Goal: Transaction & Acquisition: Purchase product/service

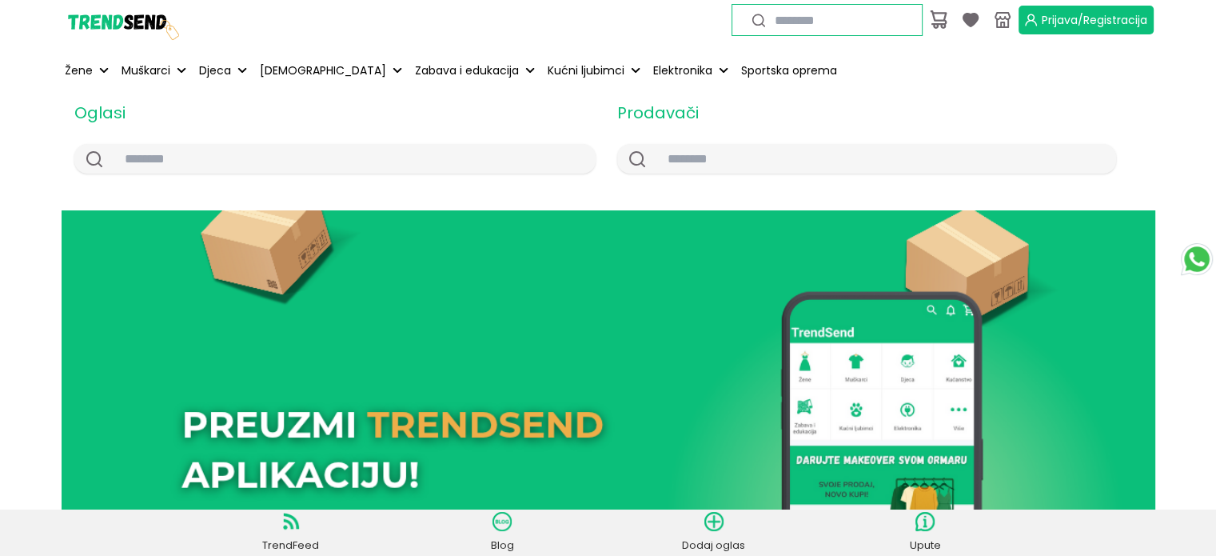
click at [1043, 12] on span "Prijava/Registracija" at bounding box center [1095, 20] width 106 height 16
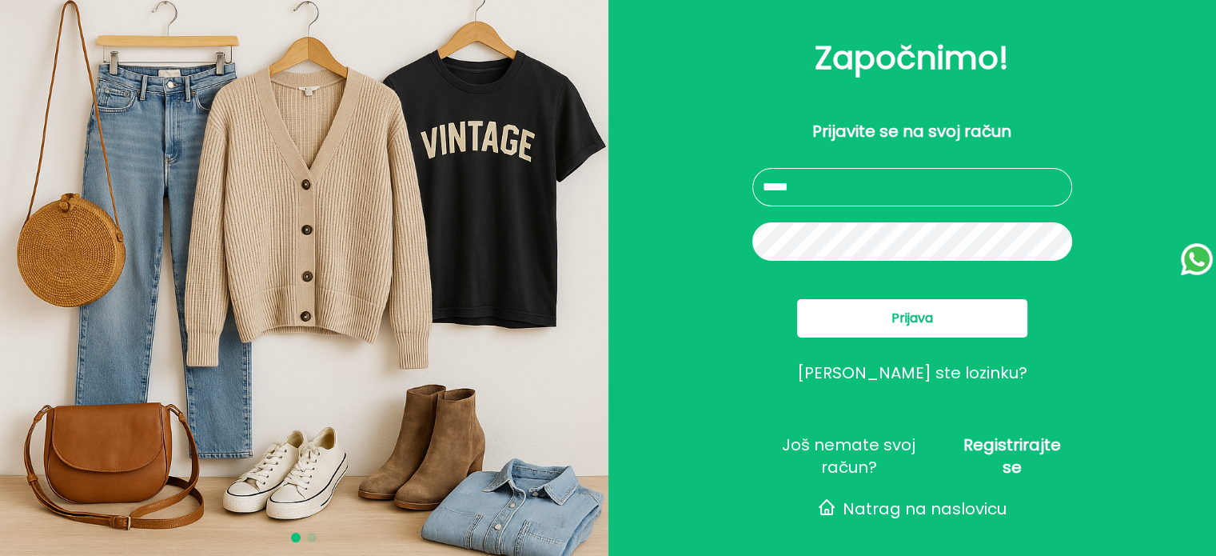
type input "**********"
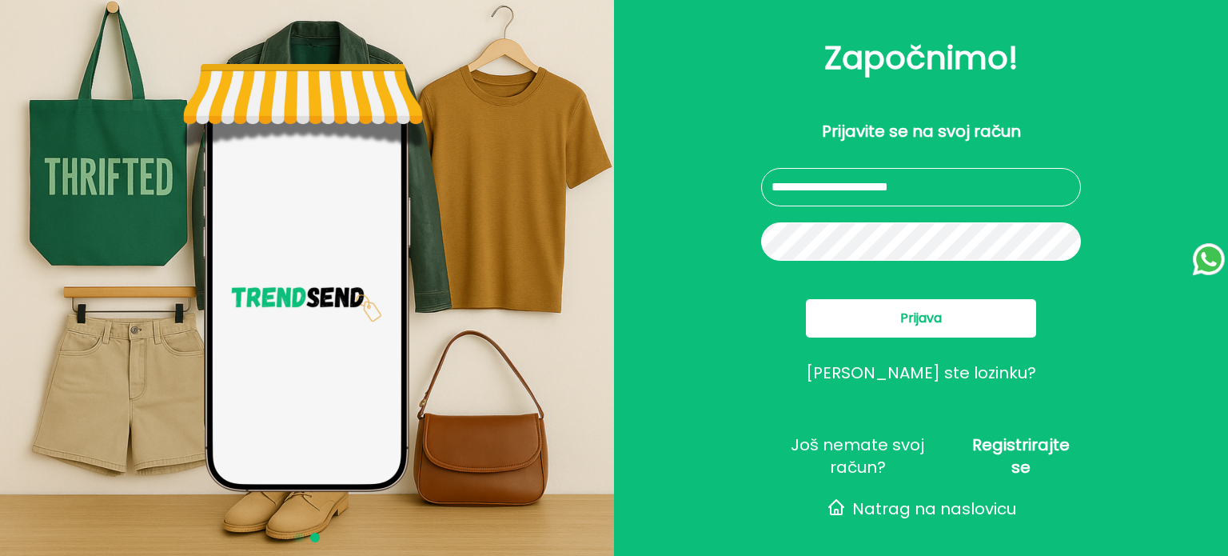
click at [883, 333] on button "Prijava" at bounding box center [921, 318] width 230 height 38
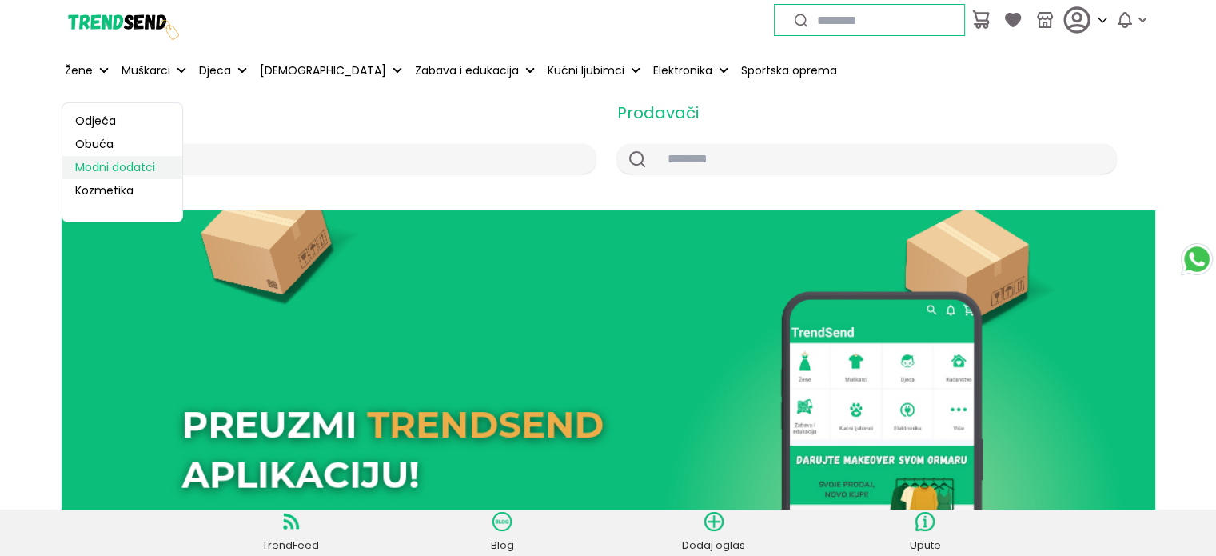
click at [113, 171] on link "Modni dodatci" at bounding box center [122, 167] width 120 height 23
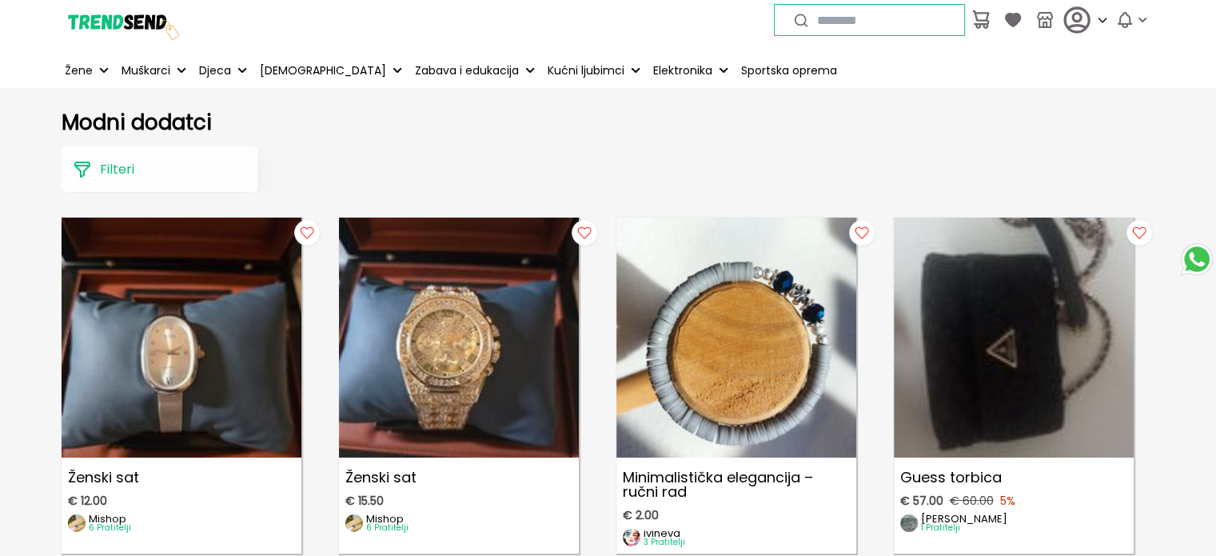
click at [116, 34] on img at bounding box center [122, 20] width 120 height 120
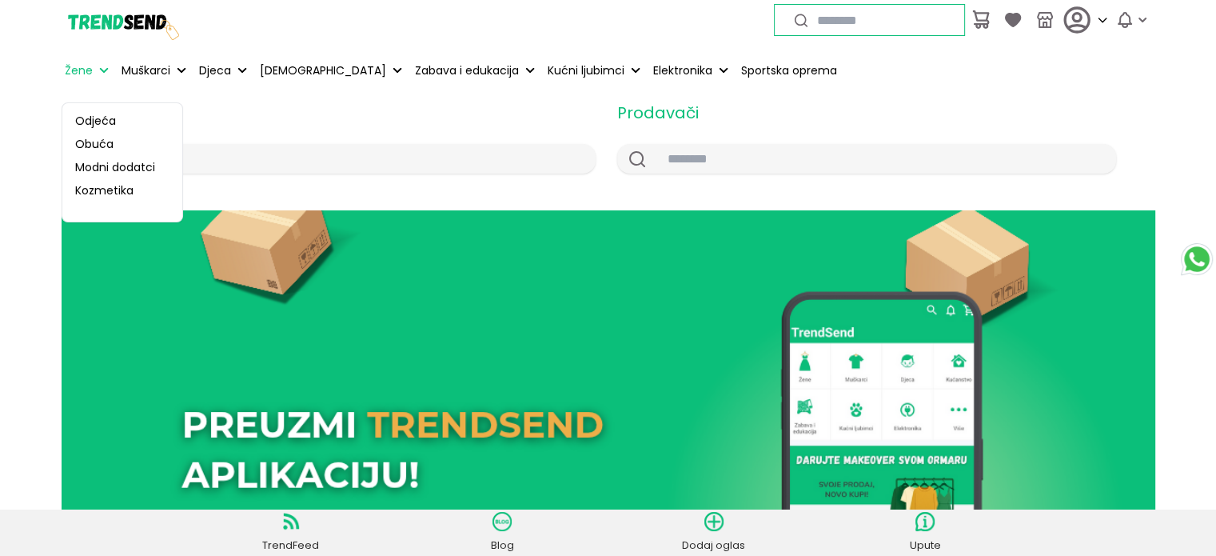
click at [86, 68] on p "Žene" at bounding box center [79, 70] width 28 height 17
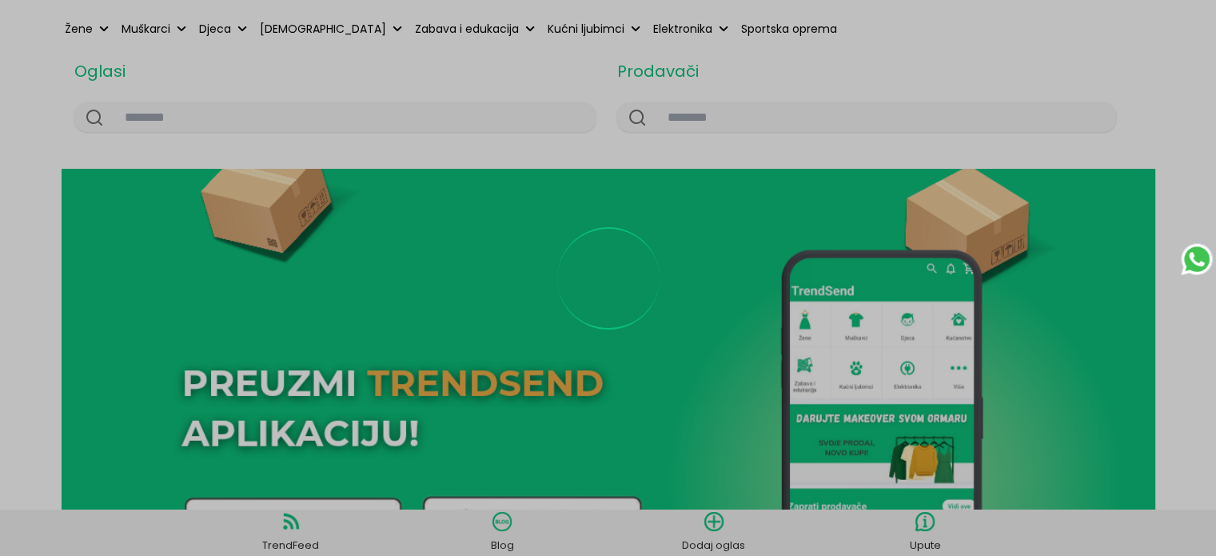
scroll to position [44, 0]
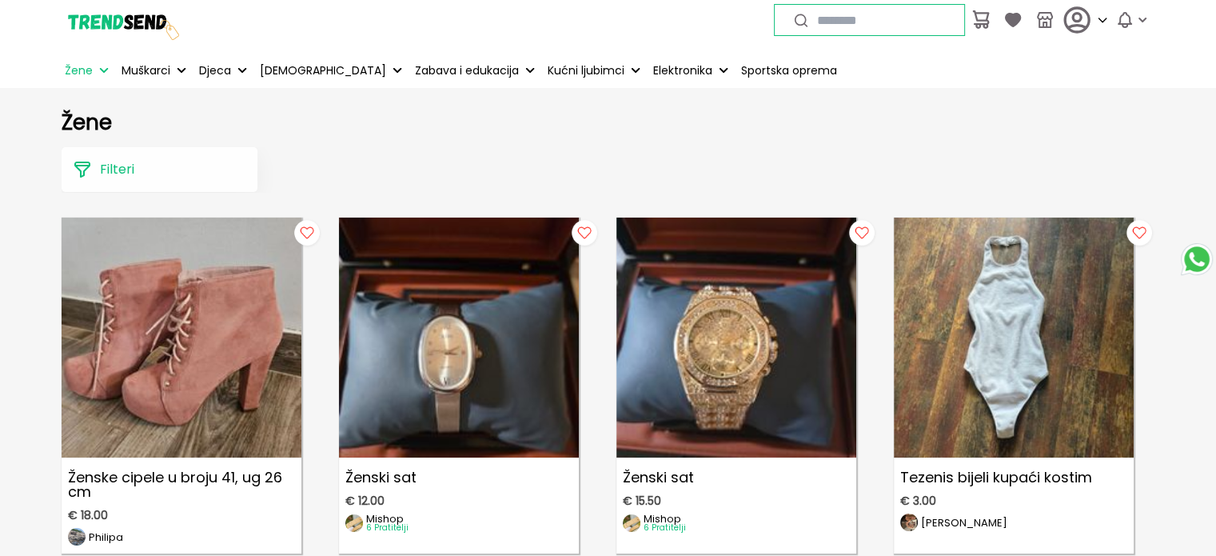
click at [192, 156] on button "Filteri" at bounding box center [160, 169] width 196 height 45
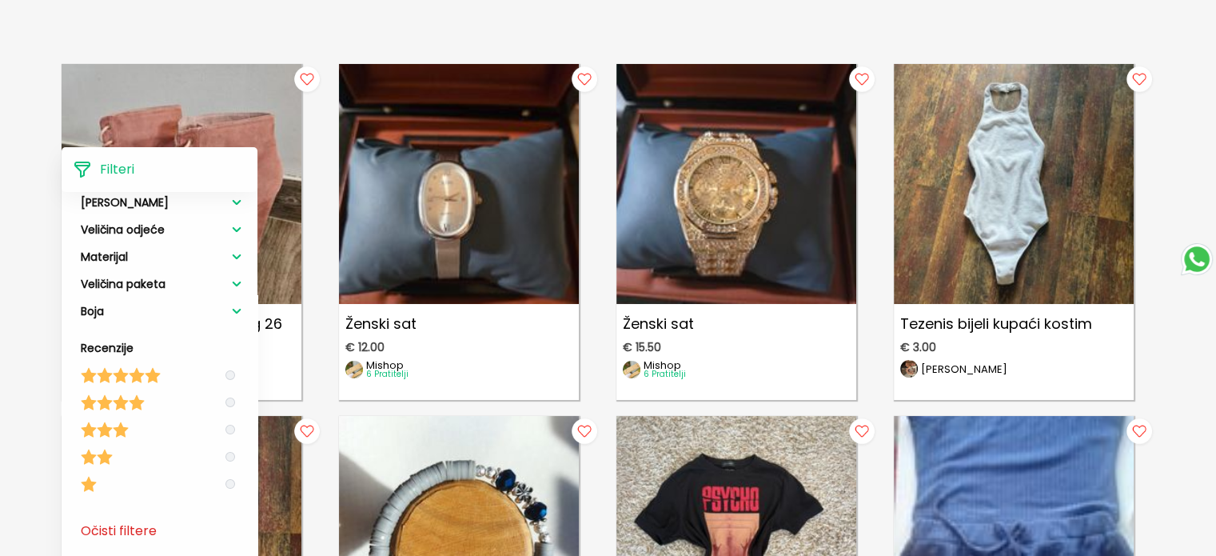
scroll to position [158, 0]
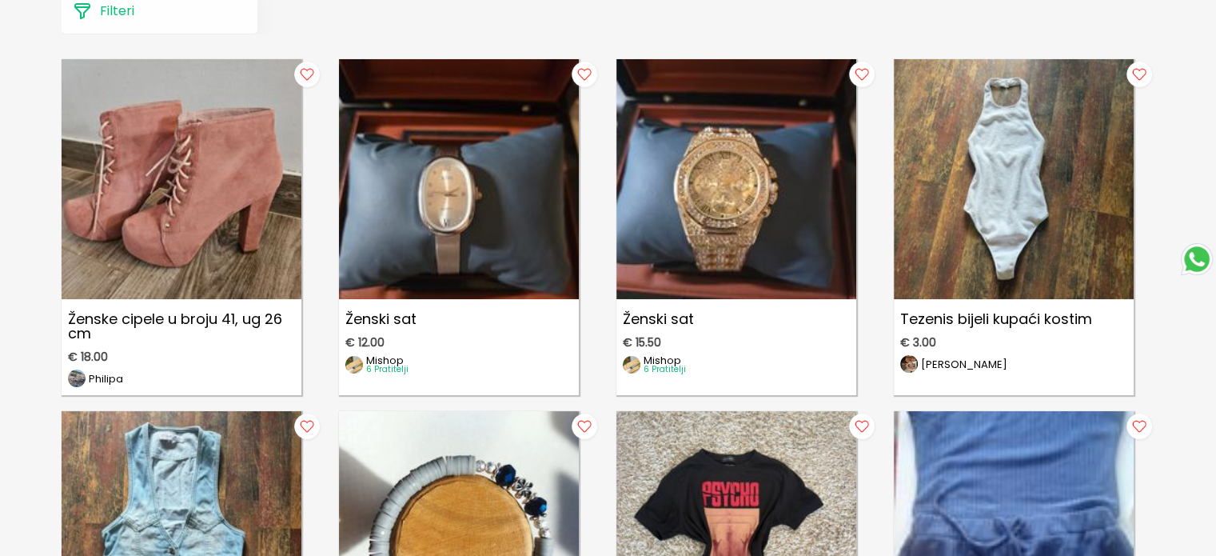
scroll to position [0, 0]
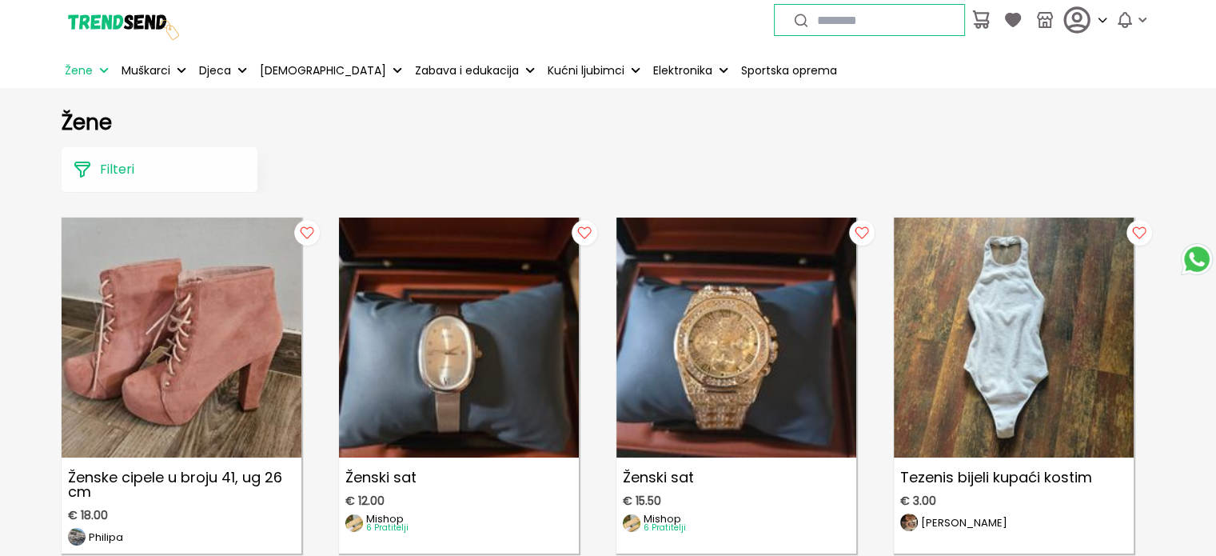
click at [808, 21] on input "text" at bounding box center [883, 20] width 150 height 18
type input "*******"
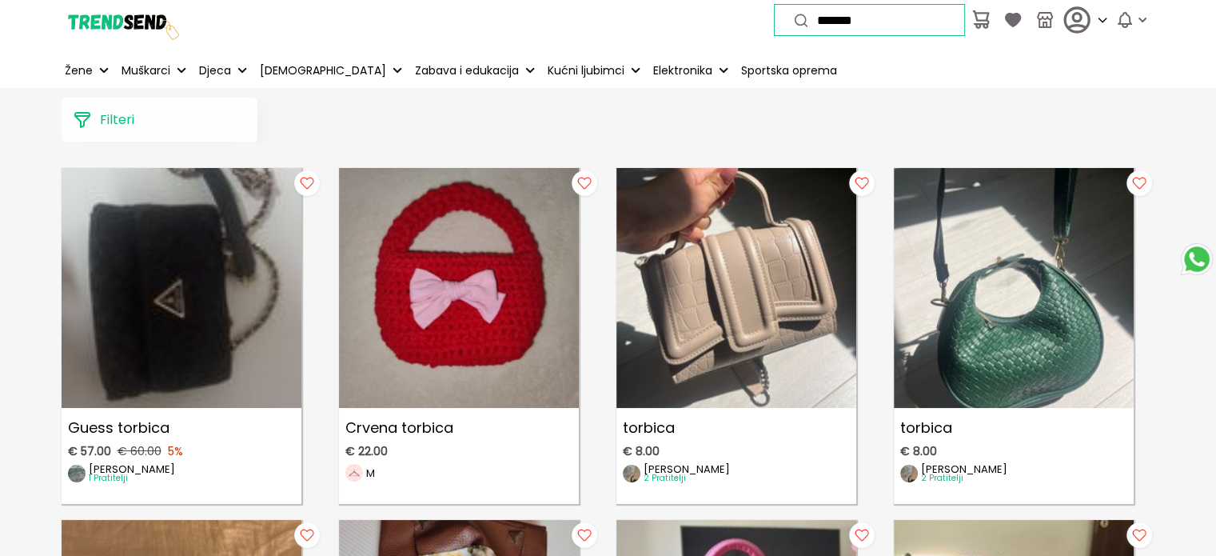
click at [138, 121] on button "Filteri" at bounding box center [160, 120] width 196 height 45
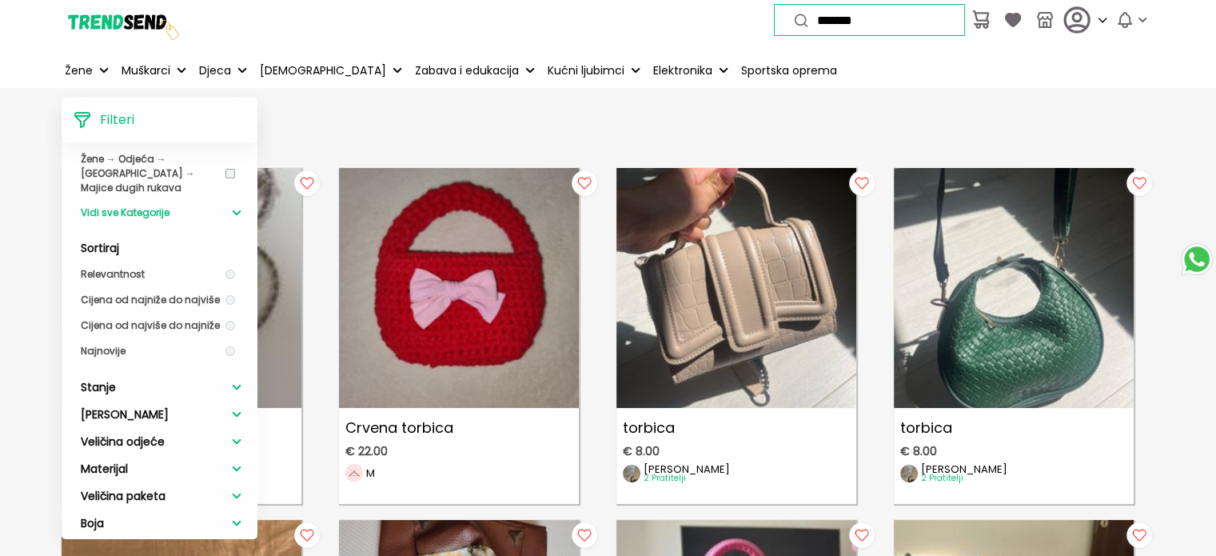
scroll to position [224, 0]
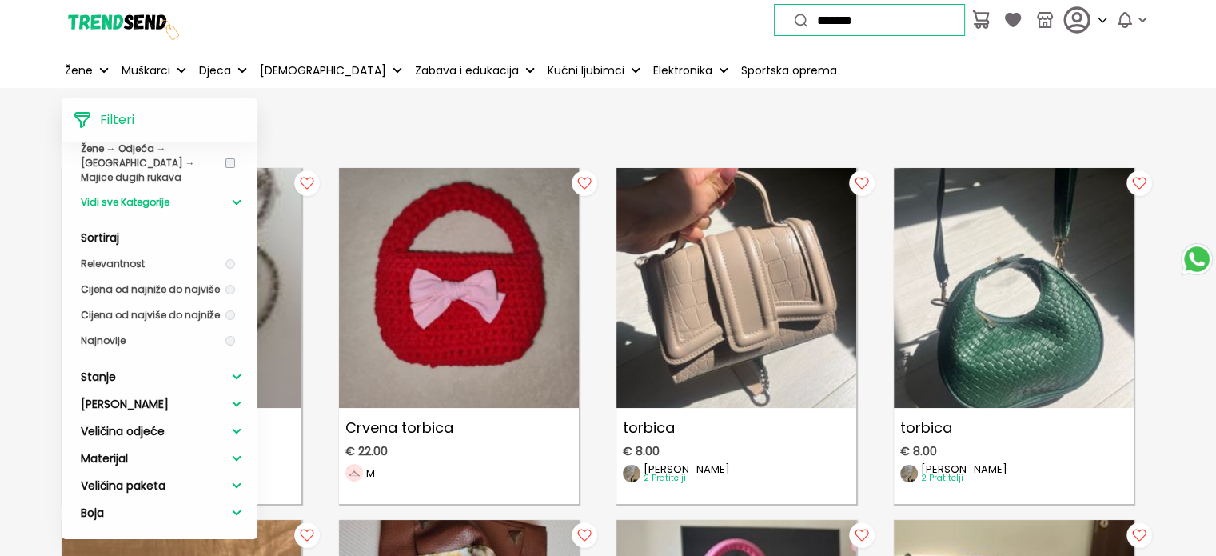
click at [107, 402] on span "Marka" at bounding box center [125, 404] width 88 height 16
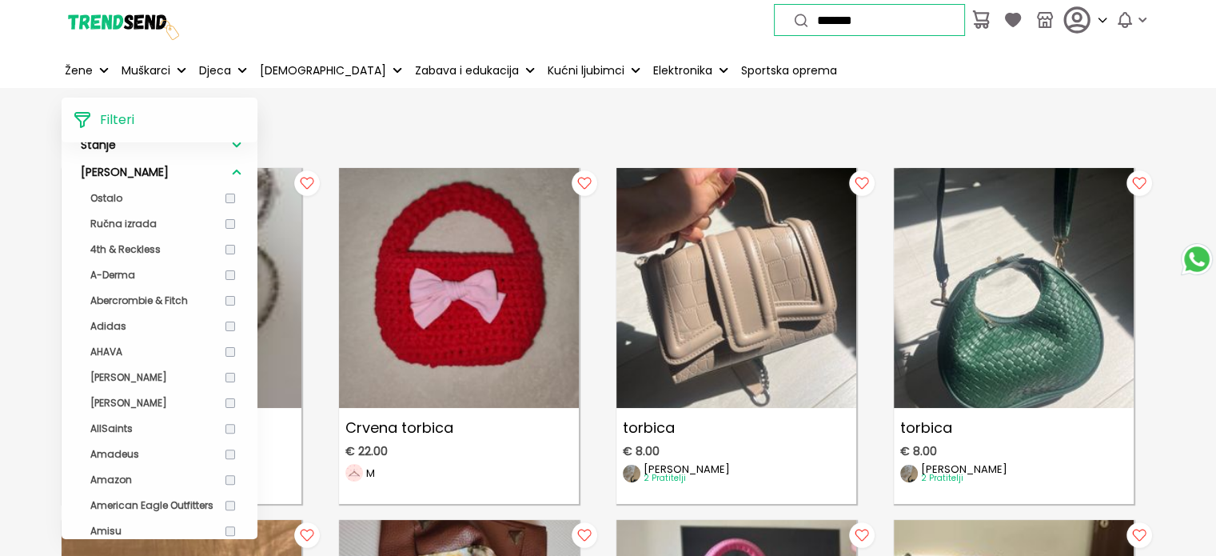
scroll to position [457, 0]
click at [107, 402] on span "Alexander McQueen" at bounding box center [128, 402] width 77 height 14
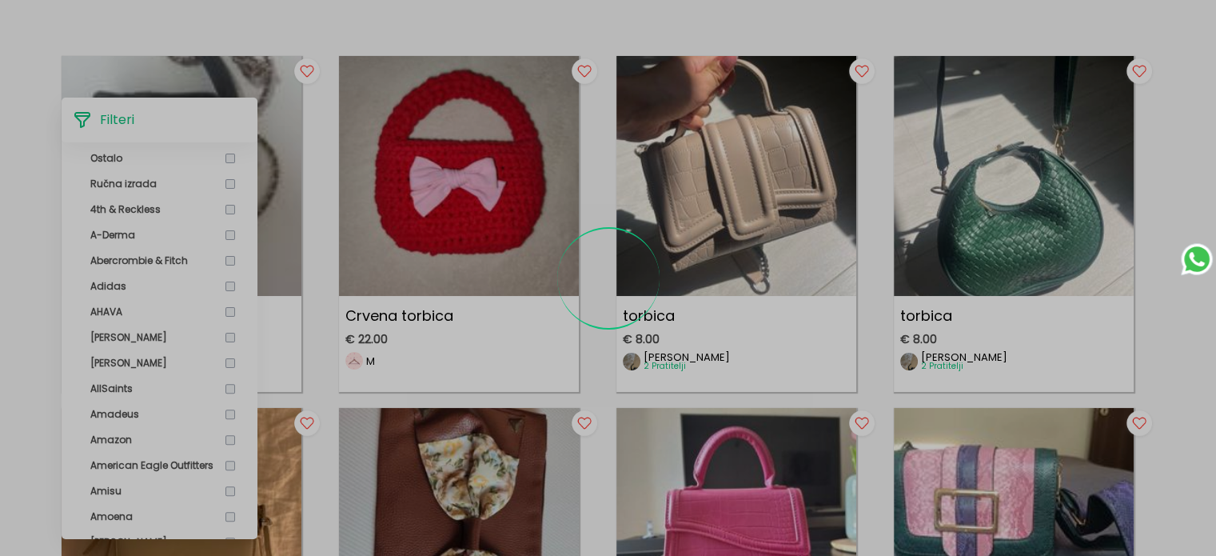
scroll to position [114, 0]
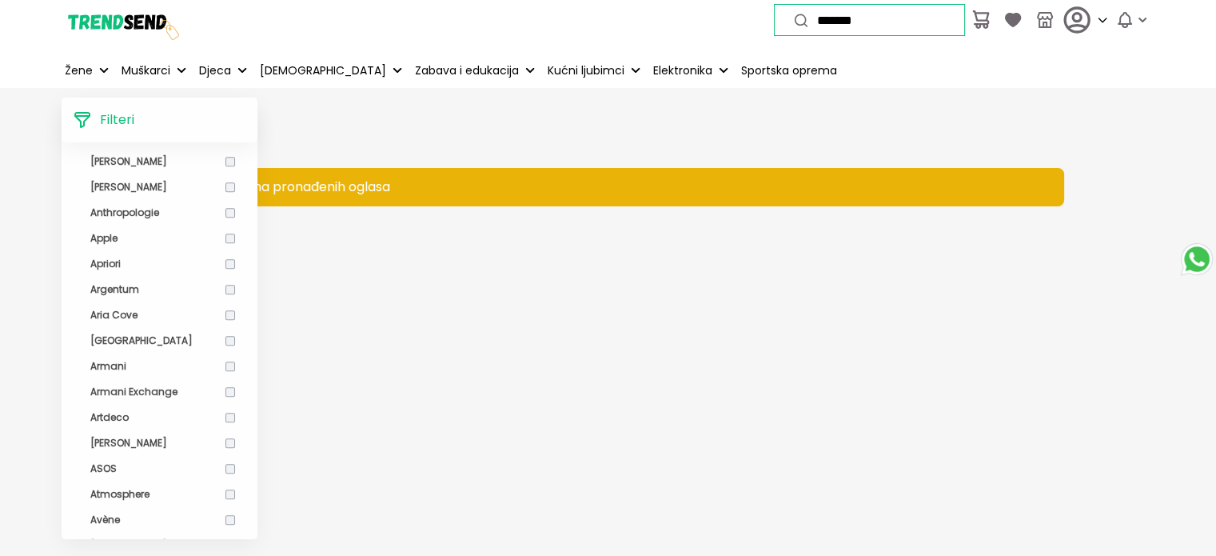
scroll to position [968, 0]
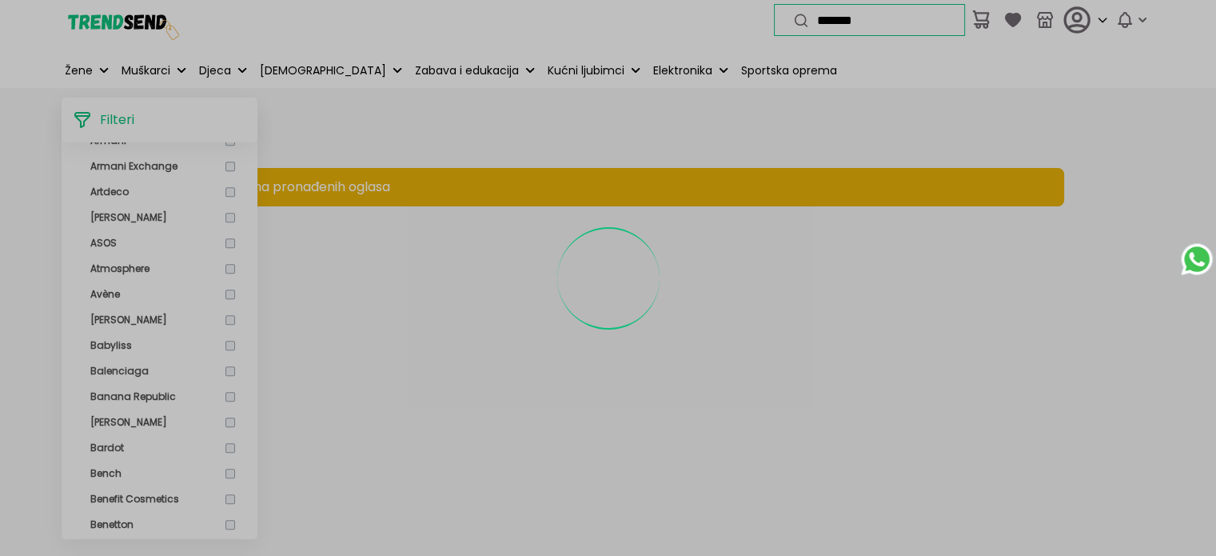
scroll to position [26, 0]
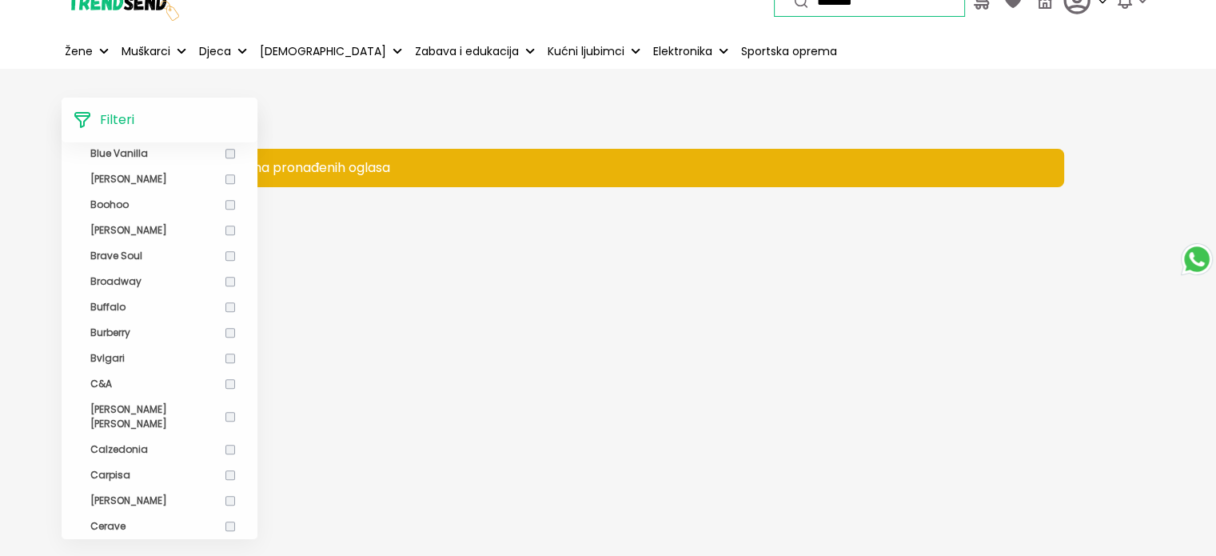
scroll to position [1694, 0]
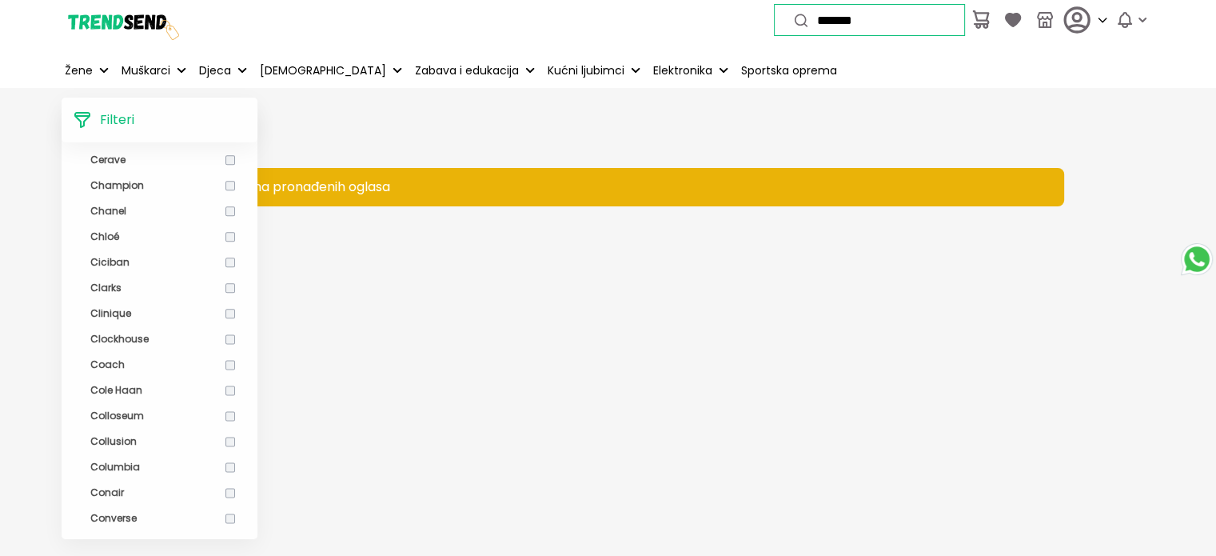
scroll to position [2103, 0]
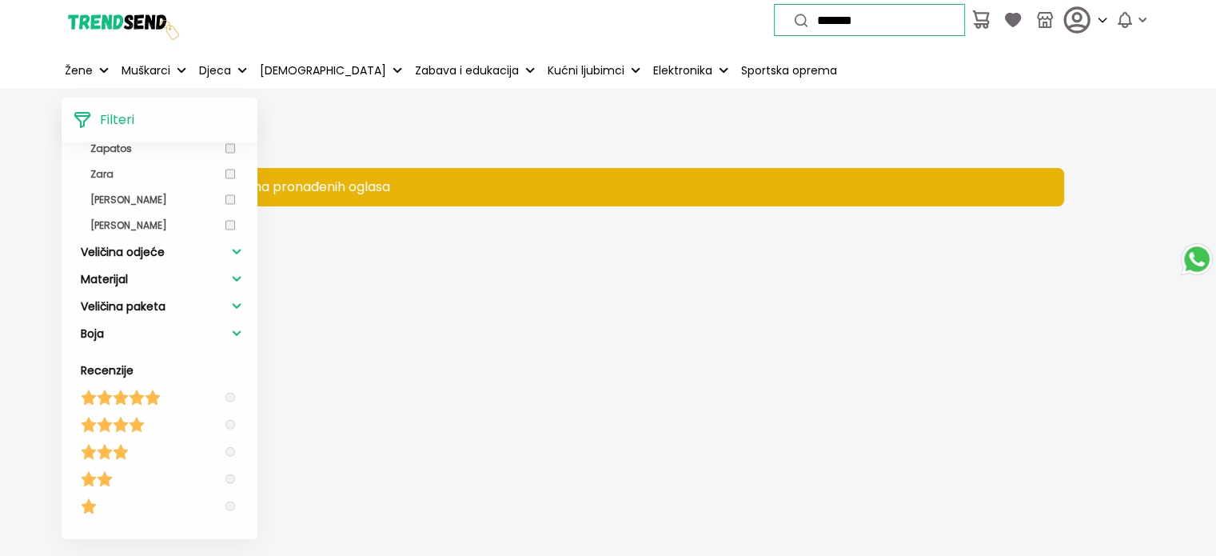
scroll to position [319, 0]
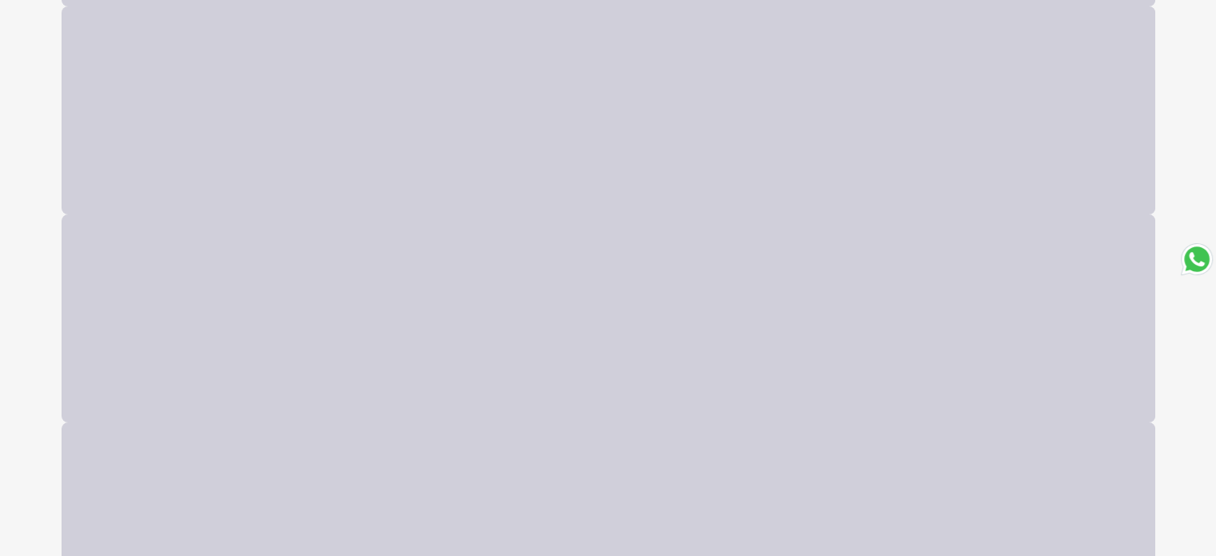
scroll to position [2825, 0]
drag, startPoint x: 487, startPoint y: 188, endPoint x: 1165, endPoint y: 73, distance: 687.7
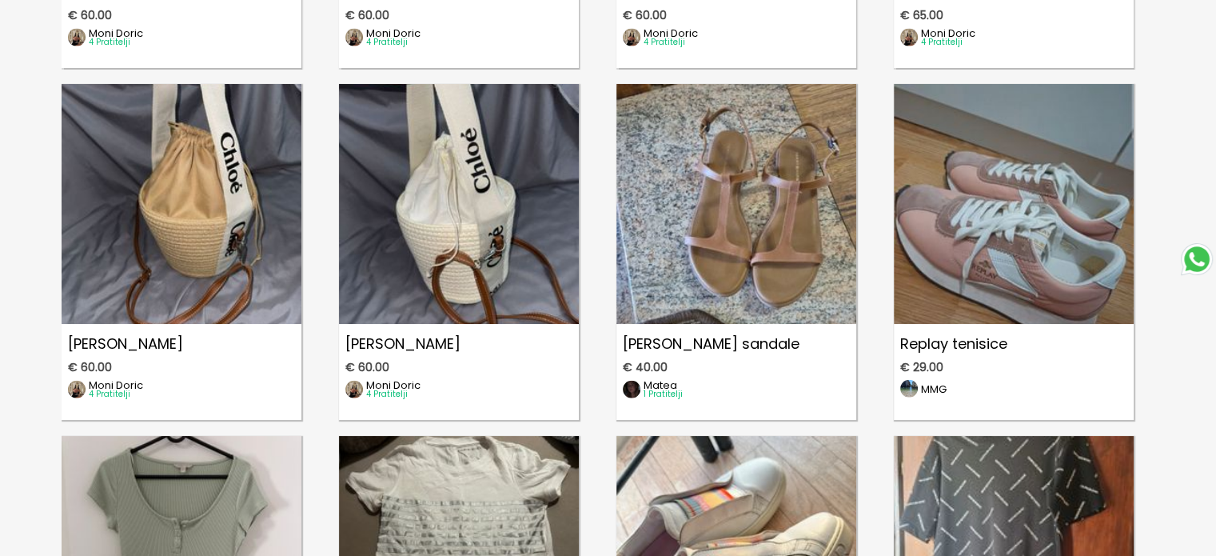
scroll to position [3586, 0]
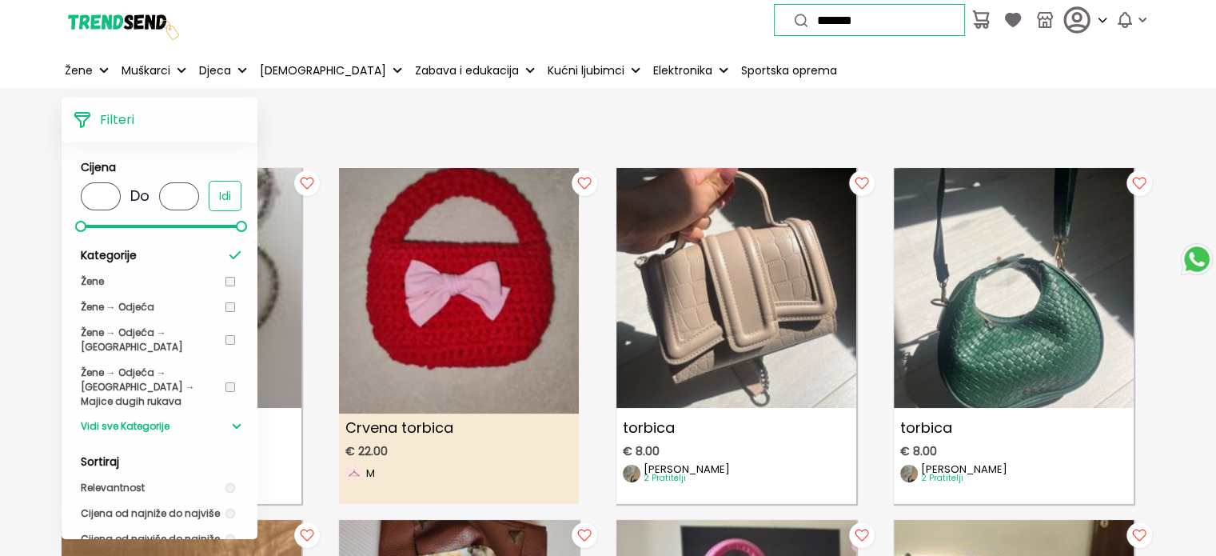
scroll to position [9685, 0]
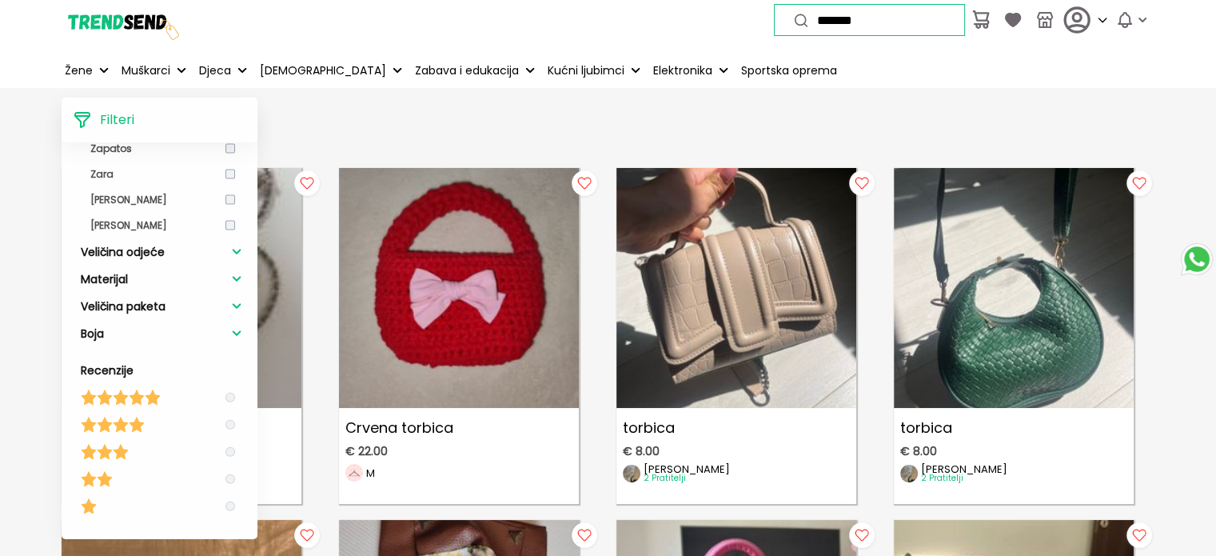
click at [403, 130] on div "Filteri Cijena * Do * Idi Kategorije Žene Žene → Odjeća Žene → Odjeća → Gornji …" at bounding box center [517, 120] width 911 height 45
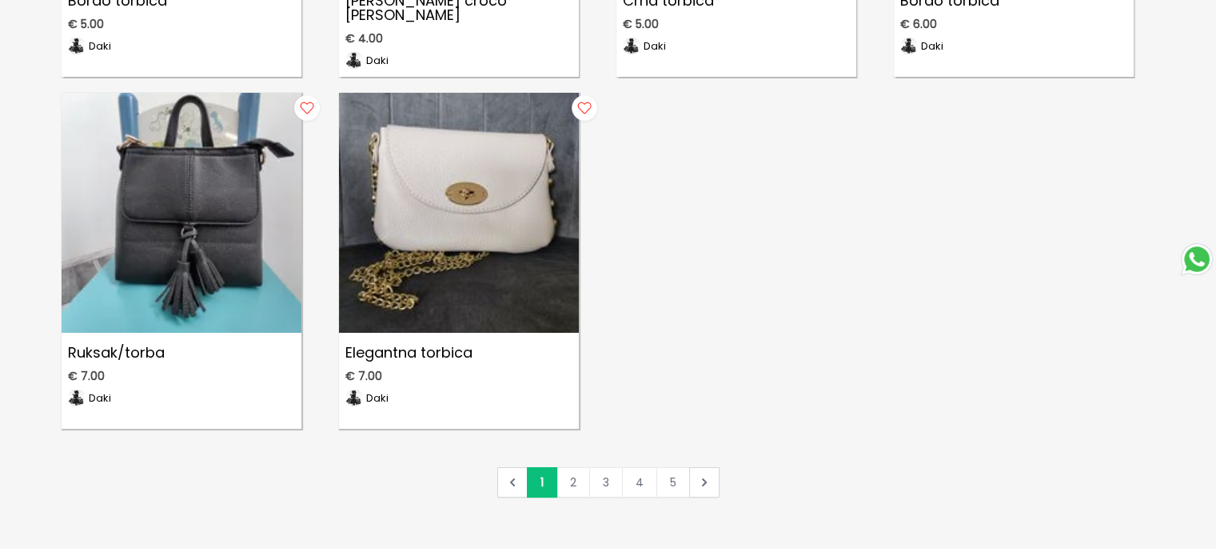
scroll to position [2606, 0]
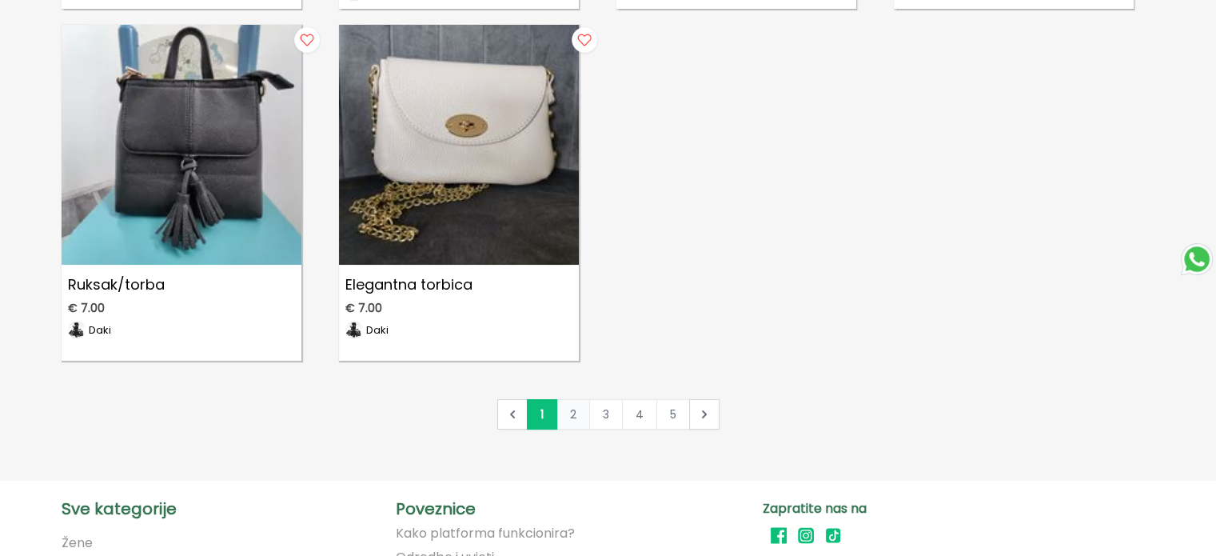
click at [560, 409] on link "2" at bounding box center [573, 414] width 34 height 30
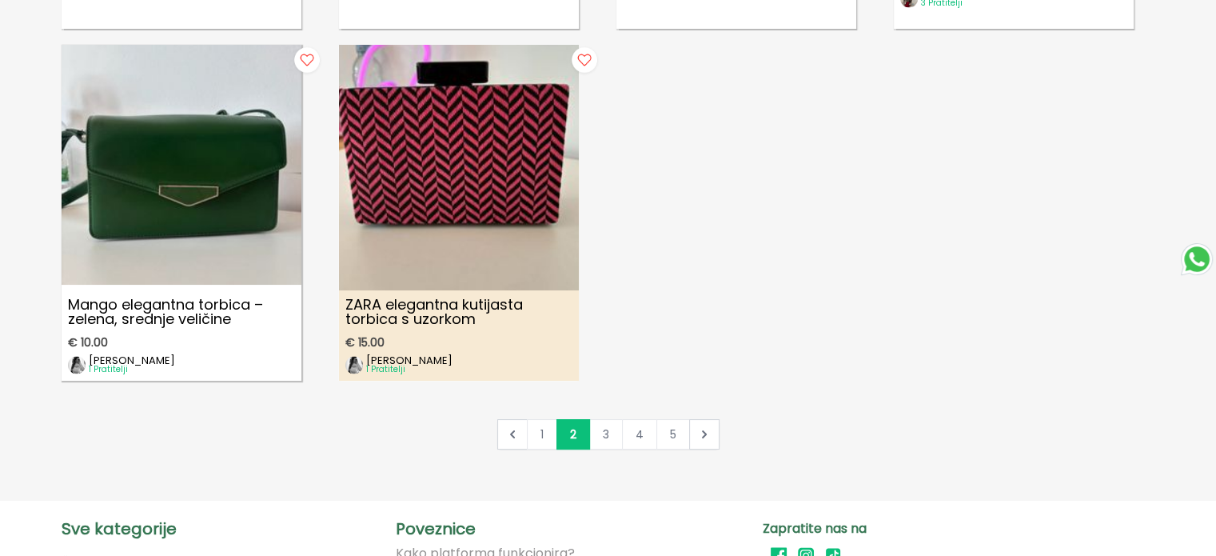
scroll to position [2592, 0]
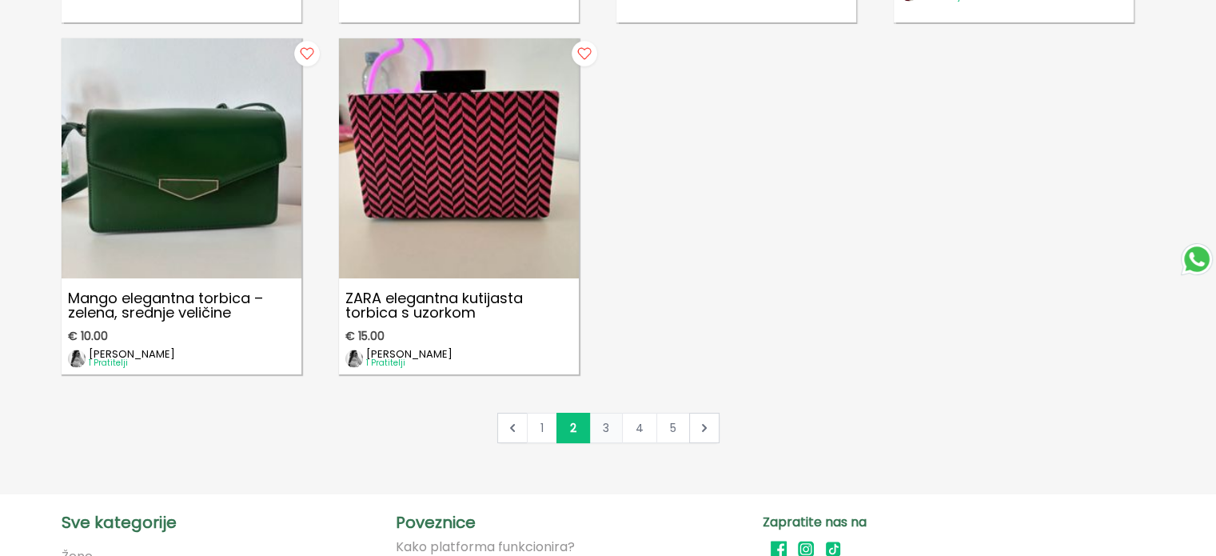
click at [602, 430] on link "3" at bounding box center [606, 428] width 34 height 30
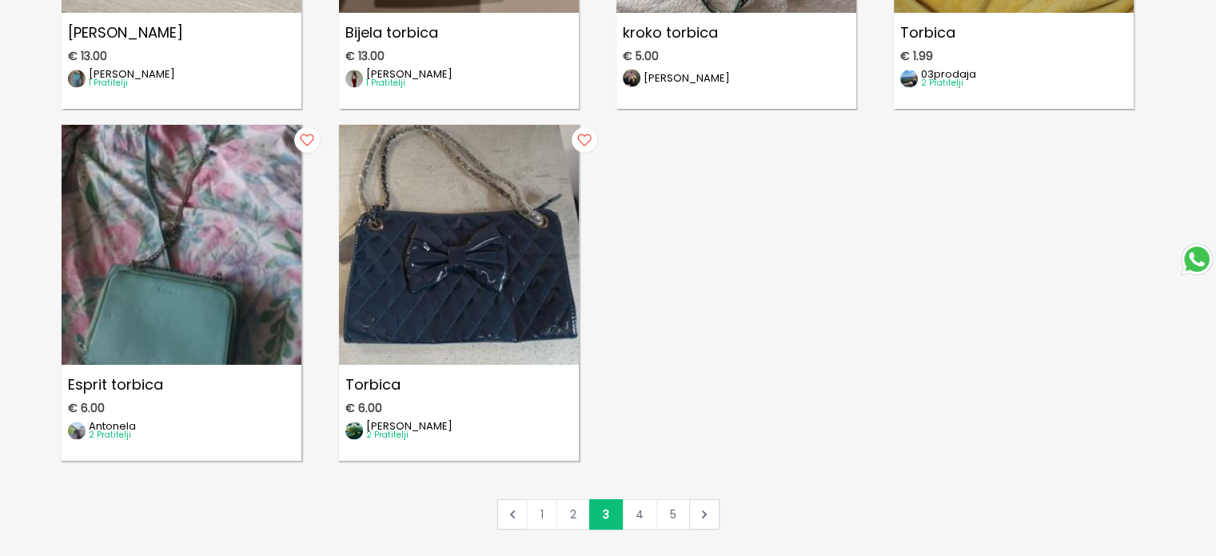
scroll to position [2532, 0]
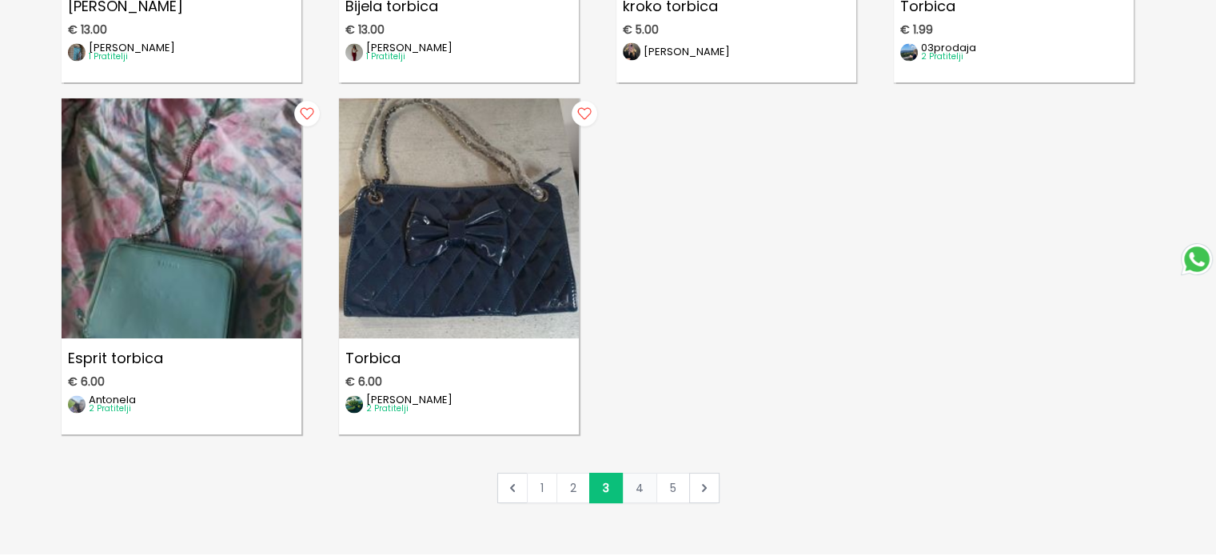
click at [645, 488] on link "4" at bounding box center [639, 488] width 35 height 30
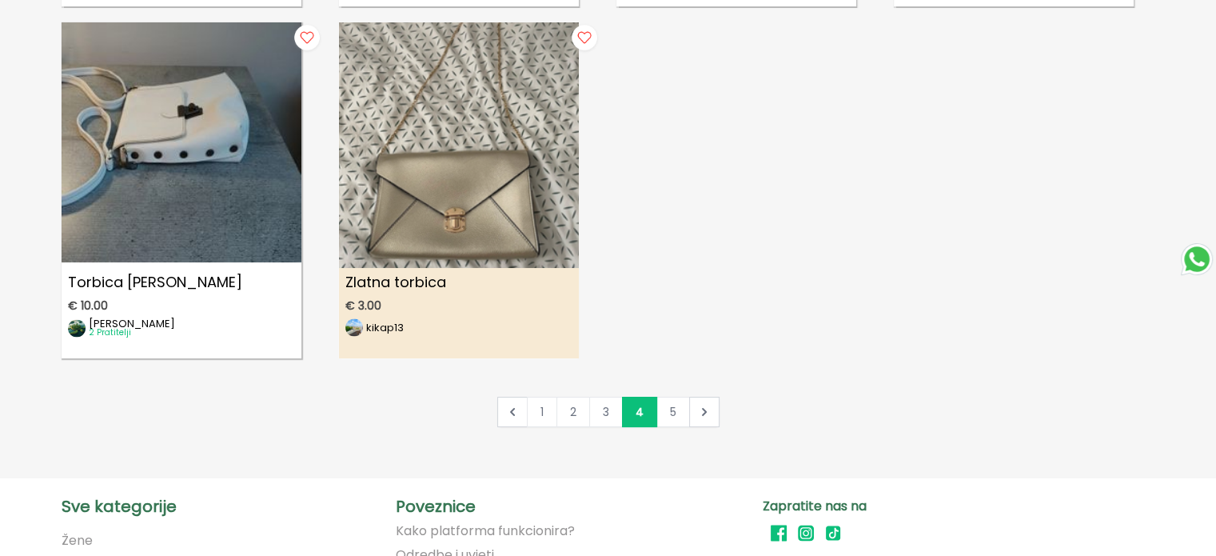
scroll to position [2609, 0]
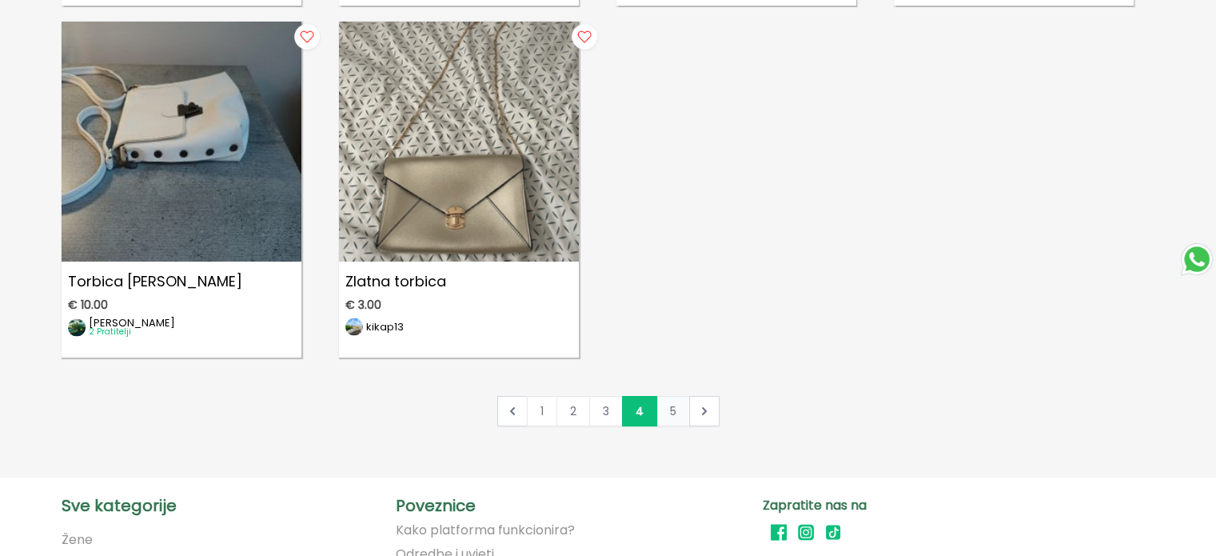
click at [661, 396] on link "5" at bounding box center [673, 411] width 34 height 30
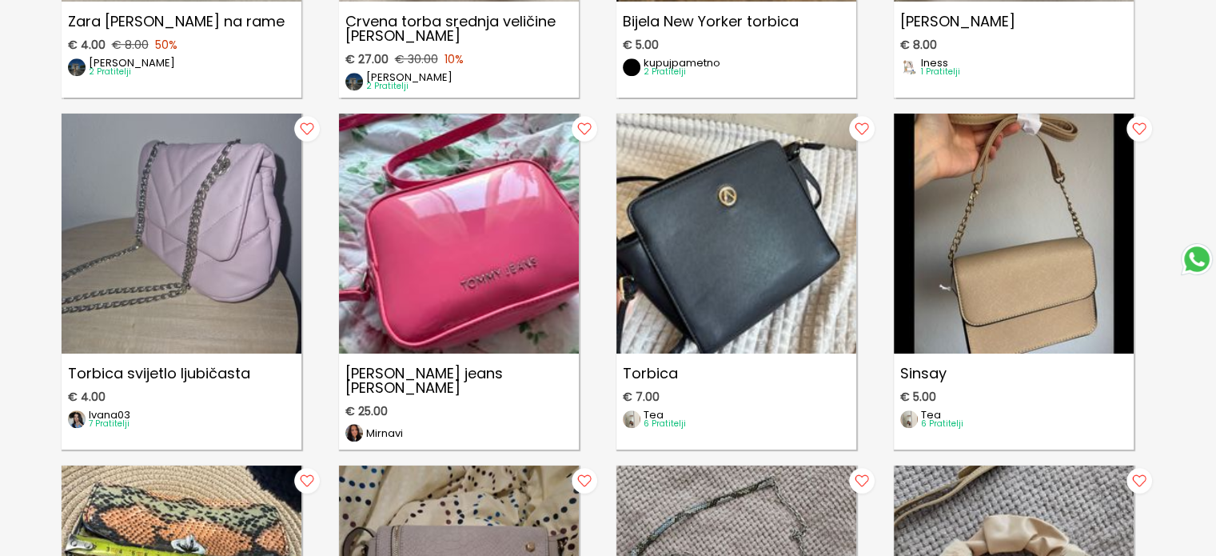
scroll to position [1111, 0]
